Goal: Task Accomplishment & Management: Use online tool/utility

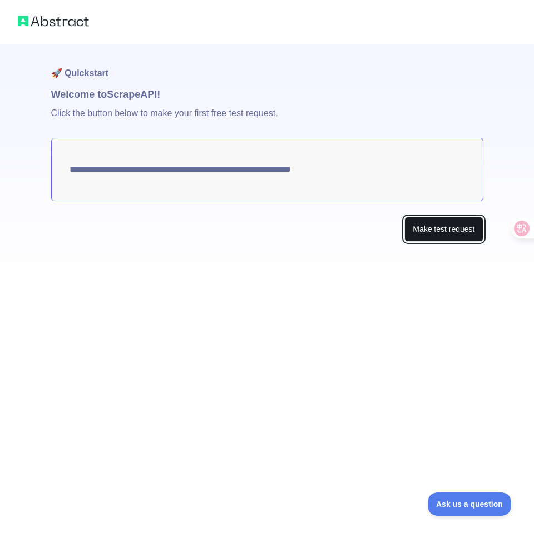
click at [422, 231] on button "Make test request" at bounding box center [443, 229] width 78 height 25
click at [406, 234] on button "Make test request" at bounding box center [443, 229] width 78 height 25
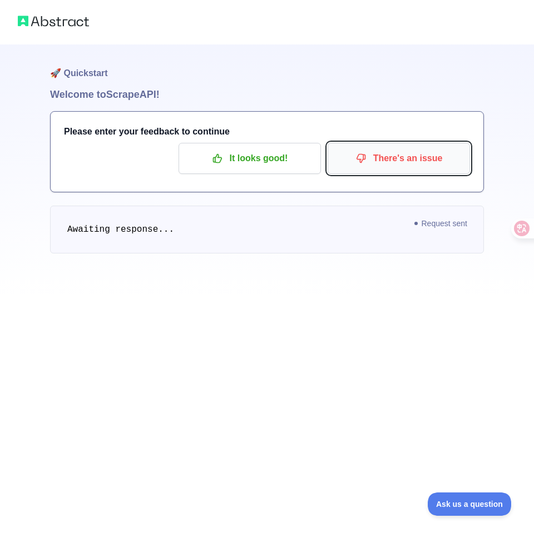
click at [365, 165] on p "There's an issue" at bounding box center [399, 158] width 126 height 19
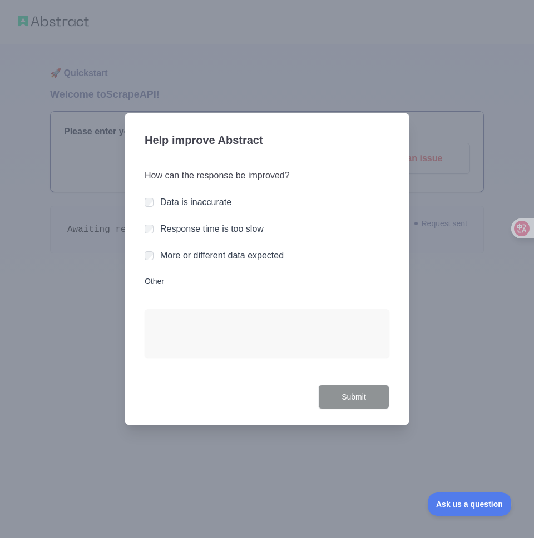
click at [239, 229] on label "Response time is too slow" at bounding box center [211, 228] width 103 height 9
click at [360, 391] on button "Submit" at bounding box center [353, 397] width 71 height 25
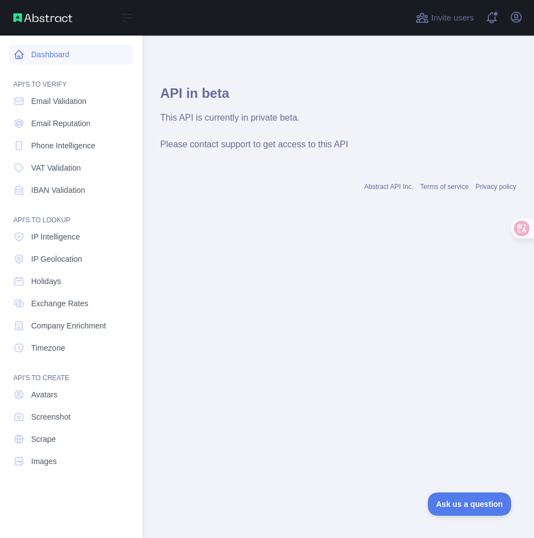
click at [68, 57] on link "Dashboard" at bounding box center [71, 54] width 125 height 20
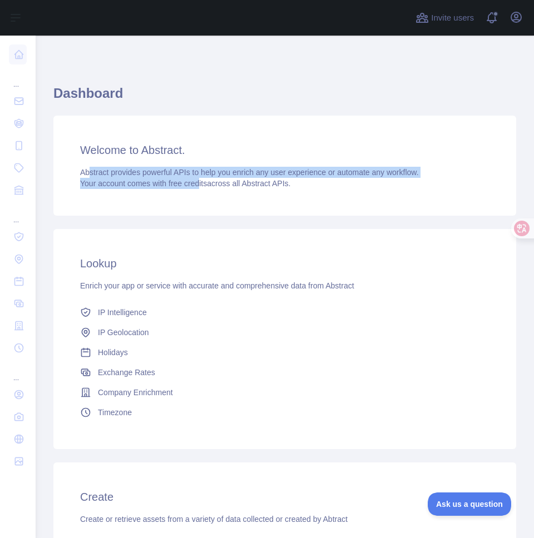
drag, startPoint x: 88, startPoint y: 172, endPoint x: 205, endPoint y: 183, distance: 116.7
click at [205, 183] on div "Abstract provides powerful APIs to help you enrich any user experience or autom…" at bounding box center [284, 178] width 409 height 22
click at [206, 185] on span "free credits" at bounding box center [187, 183] width 38 height 9
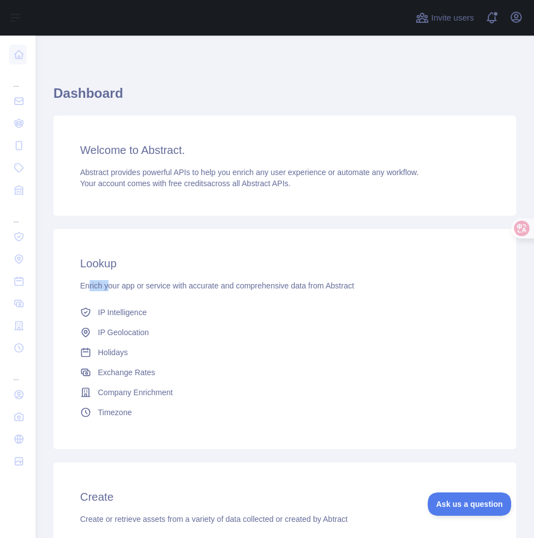
drag, startPoint x: 90, startPoint y: 286, endPoint x: 142, endPoint y: 286, distance: 52.8
click at [135, 286] on span "Enrich your app or service with accurate and comprehensive data from Abstract" at bounding box center [217, 285] width 274 height 9
click at [142, 286] on span "Enrich your app or service with accurate and comprehensive data from Abstract" at bounding box center [217, 285] width 274 height 9
click at [293, 46] on div "Dashboard Welcome to Abstract. Abstract provides powerful APIs to help you enri…" at bounding box center [285, 487] width 498 height 903
click at [289, 62] on div "Dashboard Welcome to Abstract. Abstract provides powerful APIs to help you enri…" at bounding box center [284, 467] width 463 height 810
